Goal: Transaction & Acquisition: Purchase product/service

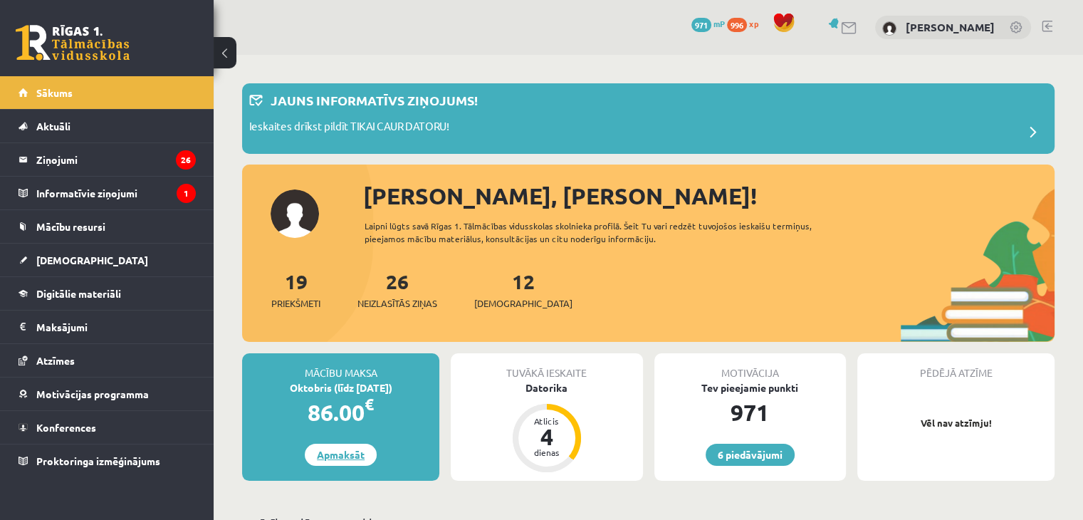
click at [347, 452] on link "Apmaksāt" at bounding box center [341, 454] width 72 height 22
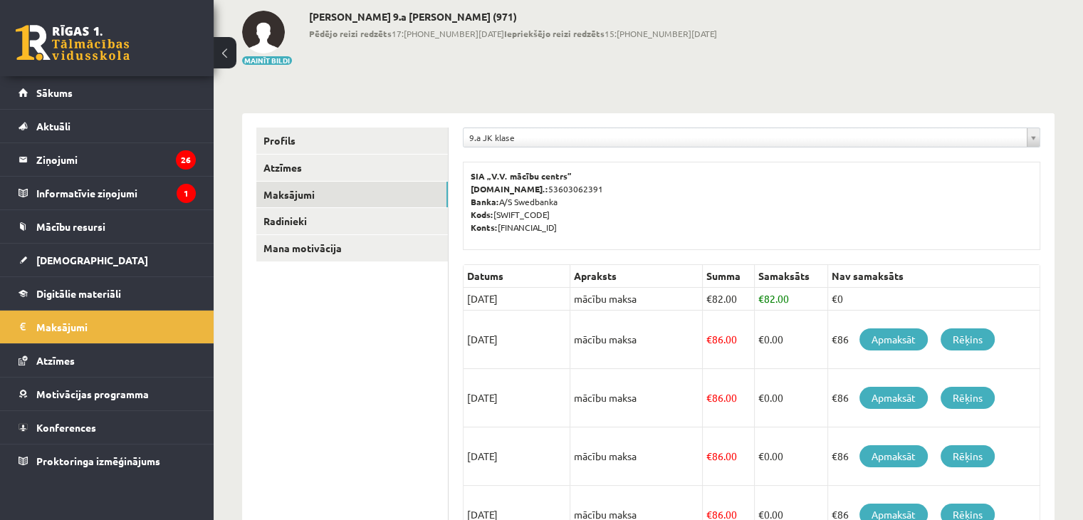
scroll to position [78, 0]
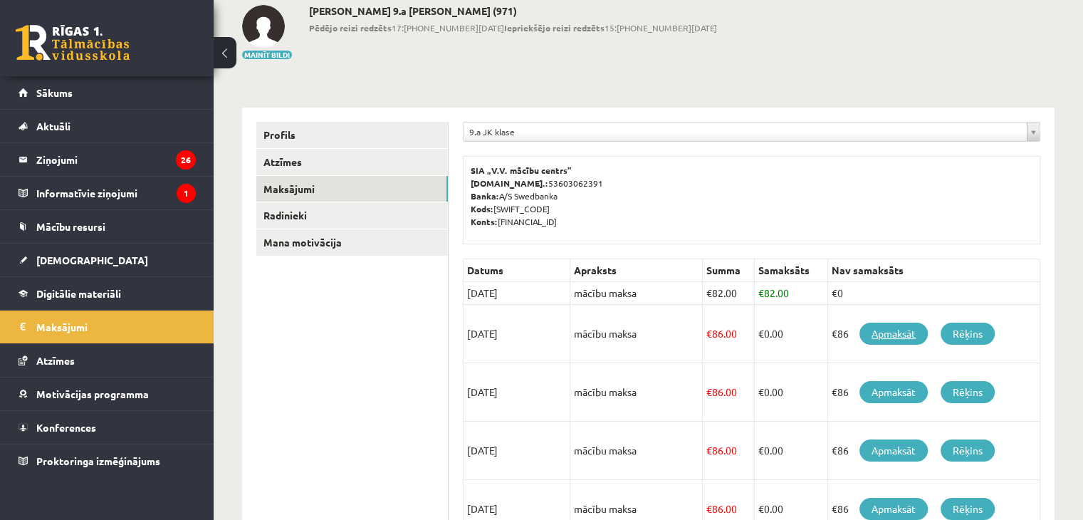
click at [876, 330] on link "Apmaksāt" at bounding box center [893, 333] width 68 height 22
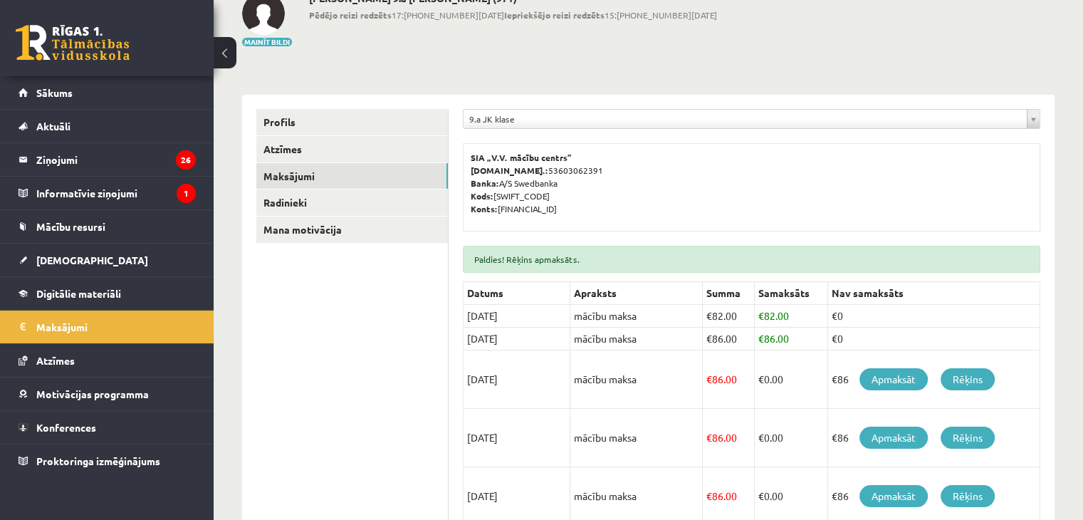
scroll to position [129, 0]
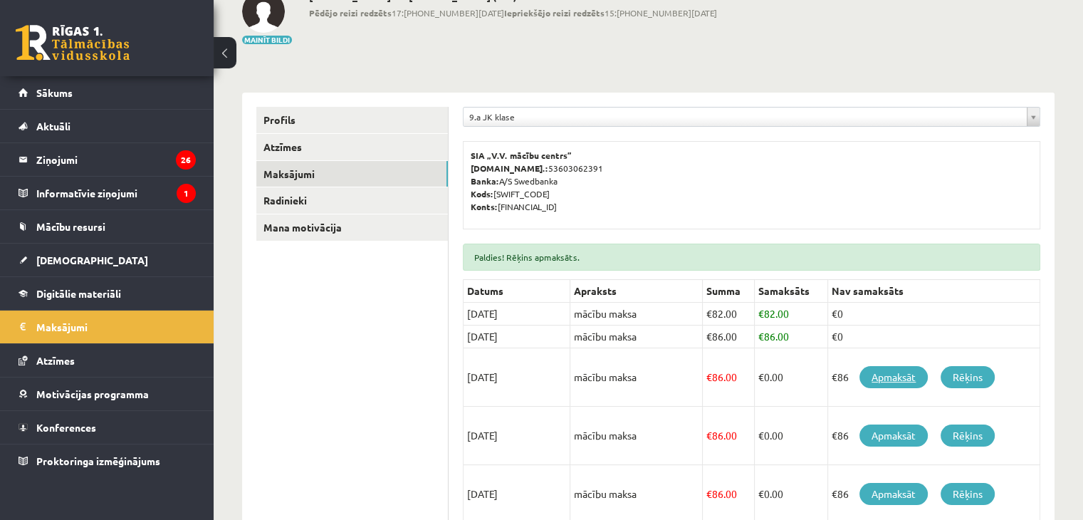
click at [896, 379] on link "Apmaksāt" at bounding box center [893, 377] width 68 height 22
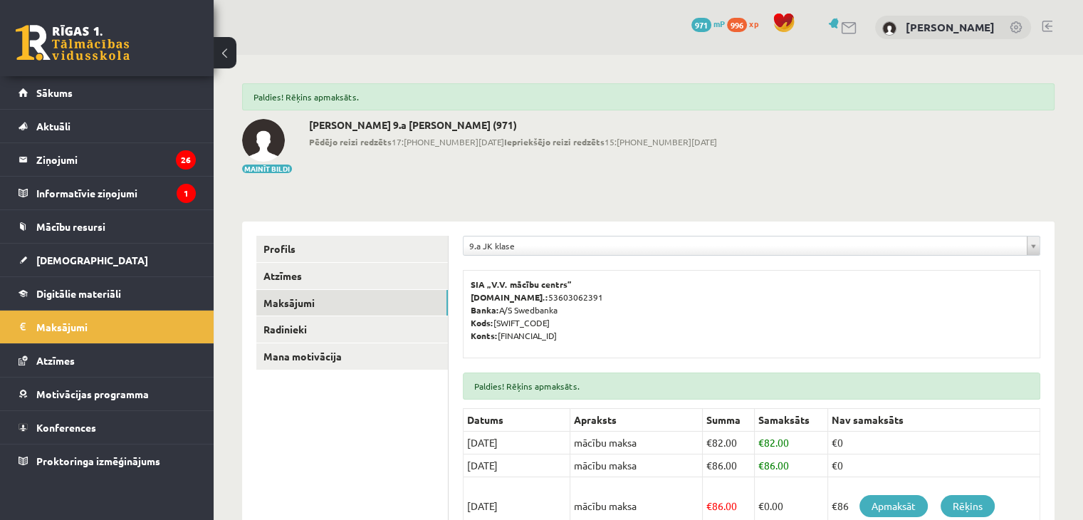
click at [1047, 26] on link at bounding box center [1046, 26] width 11 height 11
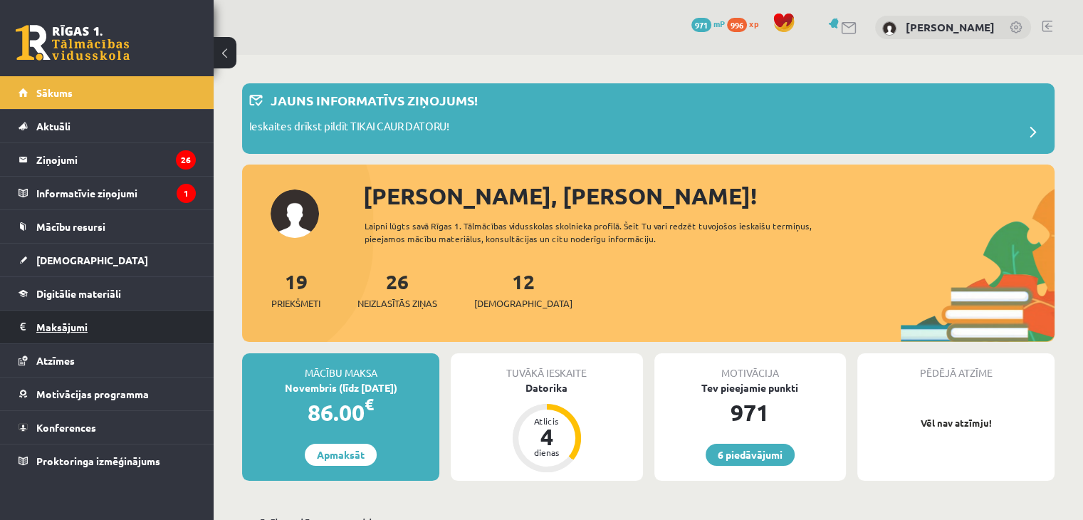
click at [105, 322] on legend "Maksājumi 0" at bounding box center [115, 326] width 159 height 33
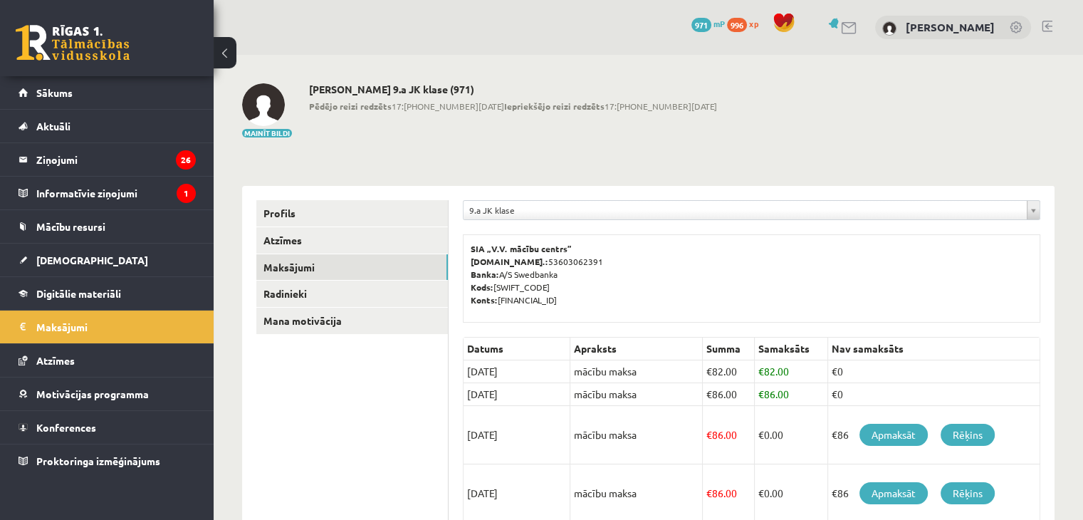
click at [1051, 28] on link at bounding box center [1046, 26] width 11 height 11
